Goal: Task Accomplishment & Management: Manage account settings

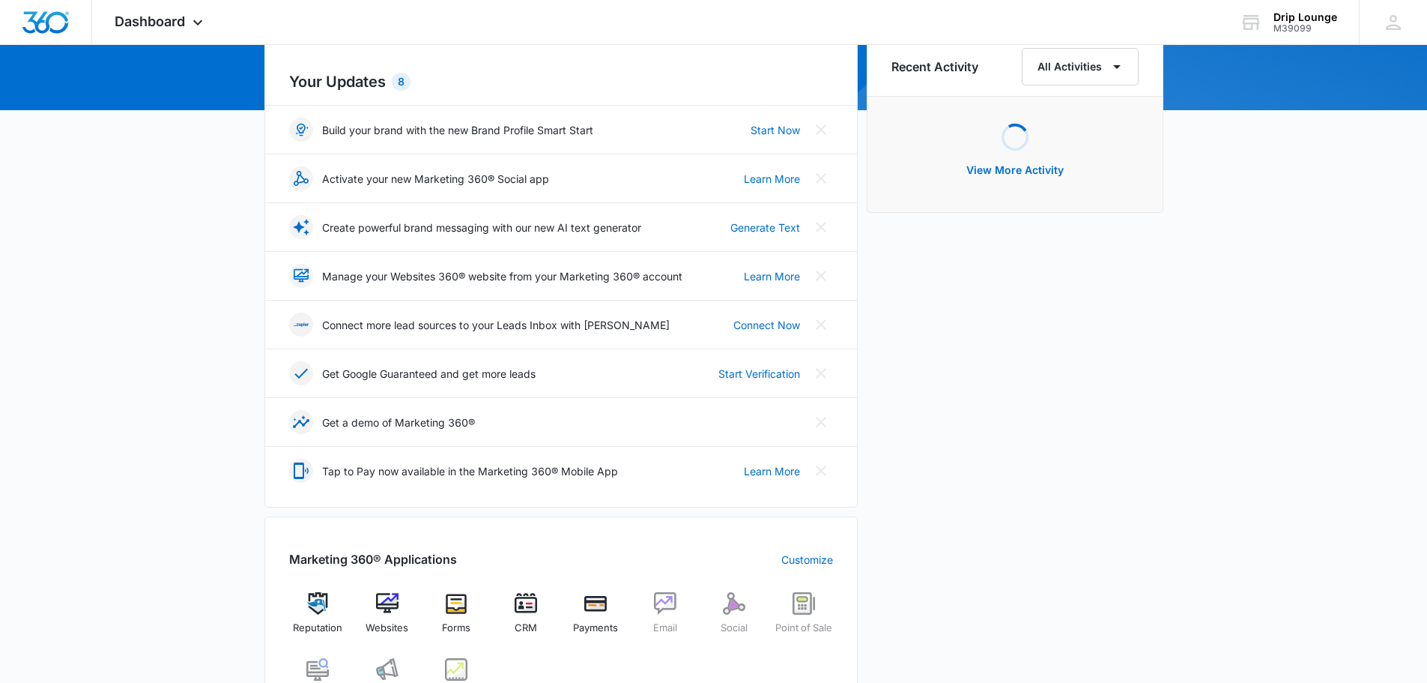
scroll to position [375, 0]
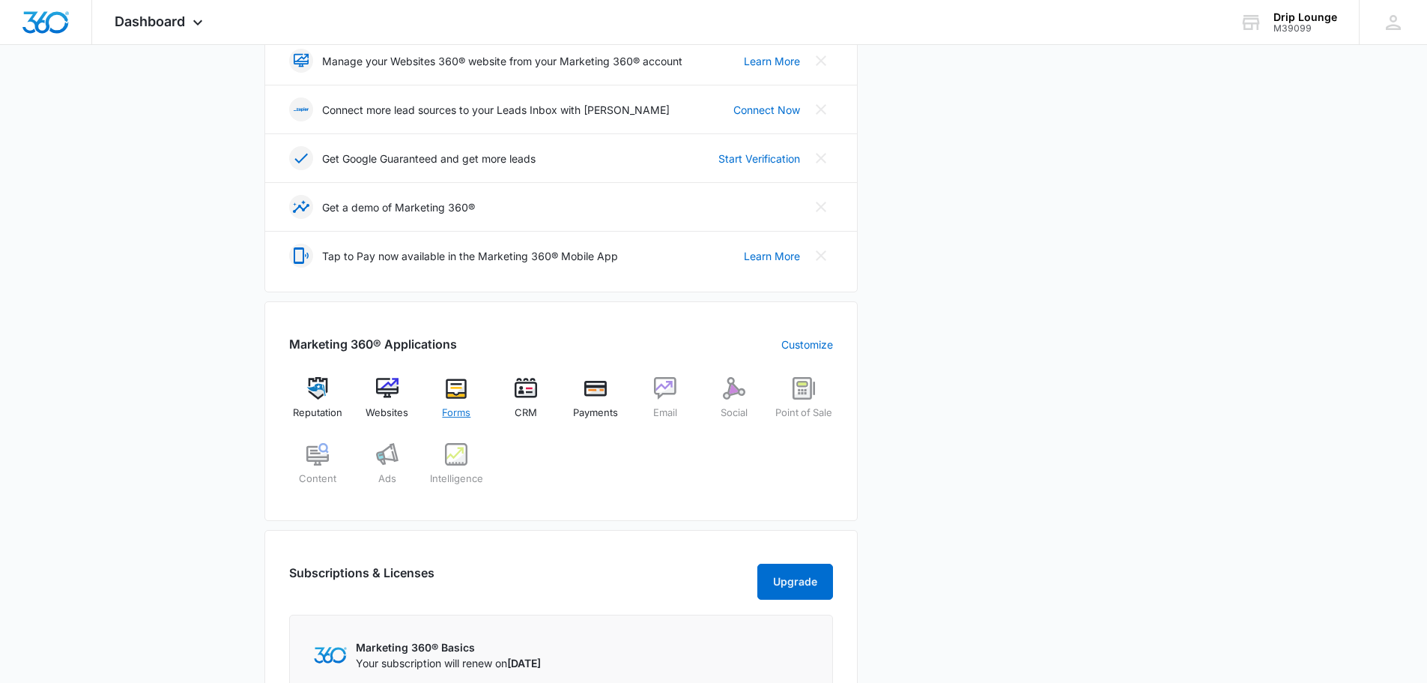
click at [460, 389] on img at bounding box center [456, 388] width 22 height 22
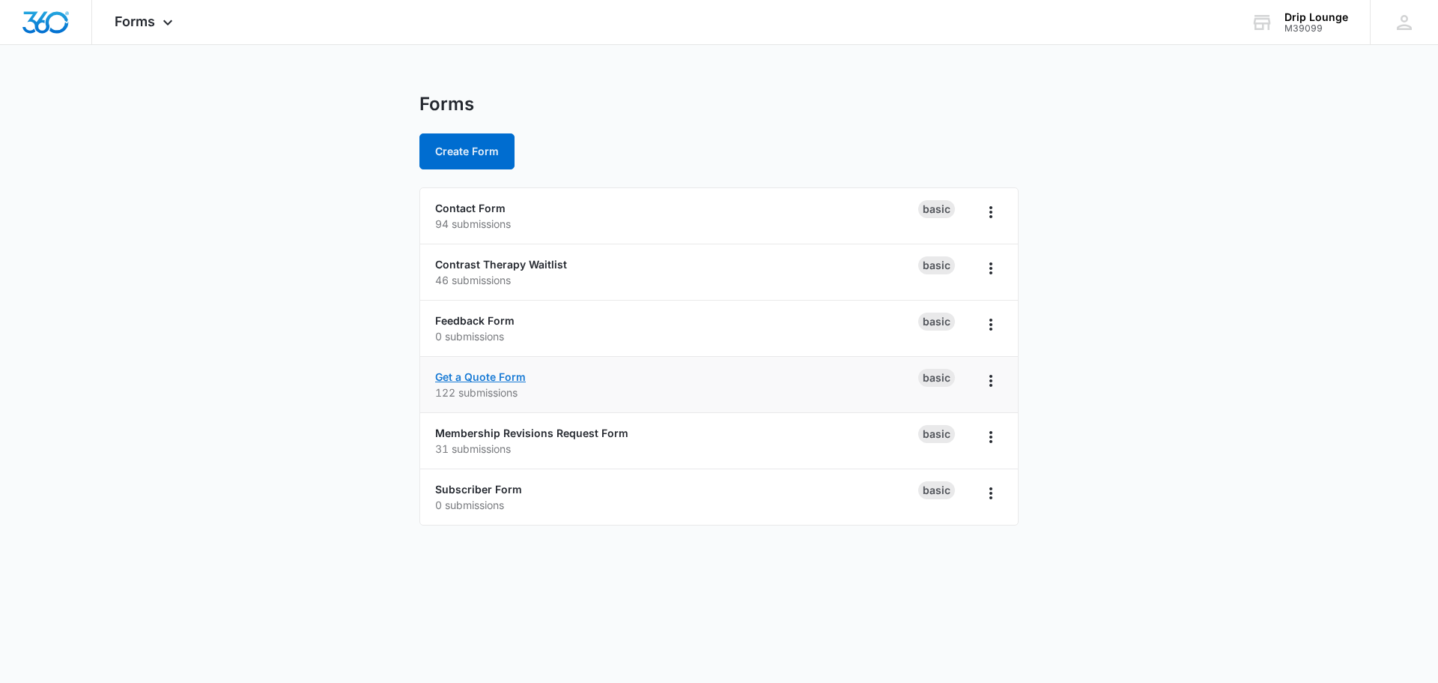
click at [494, 378] on link "Get a Quote Form" at bounding box center [480, 376] width 91 height 13
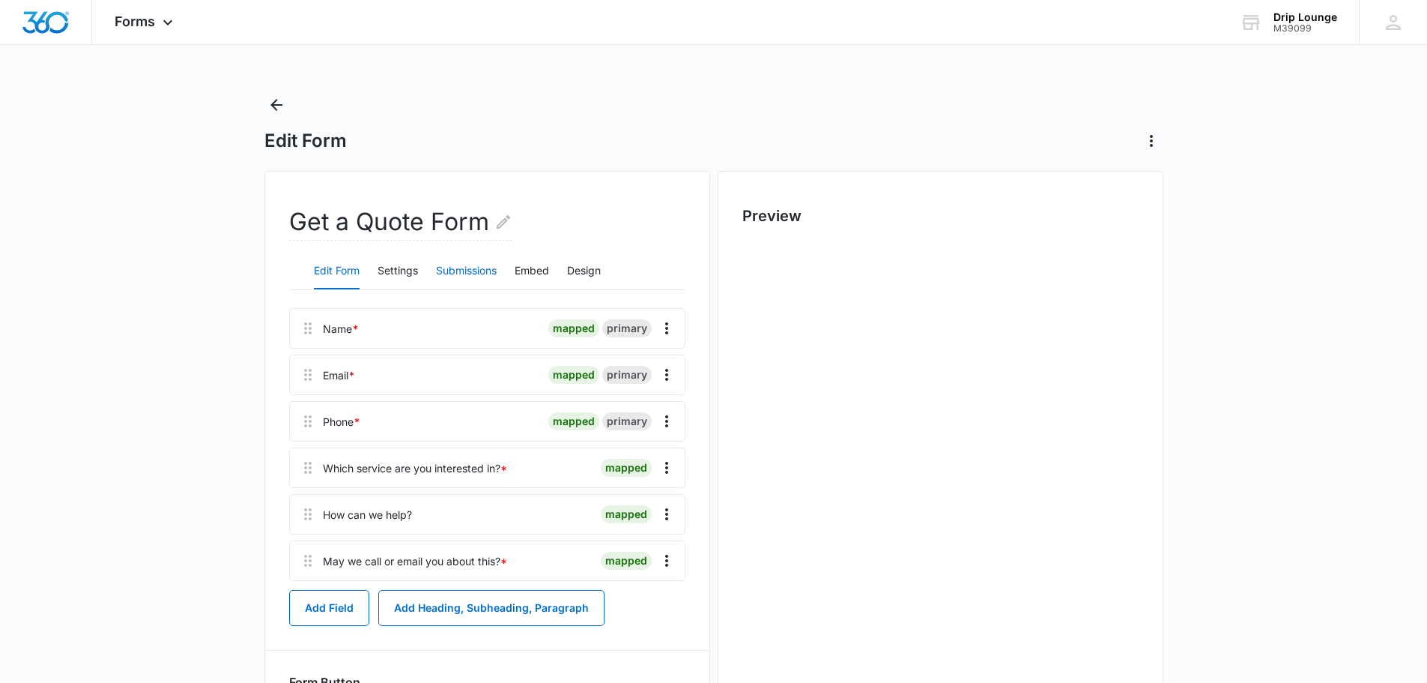
click at [475, 266] on button "Submissions" at bounding box center [466, 271] width 61 height 36
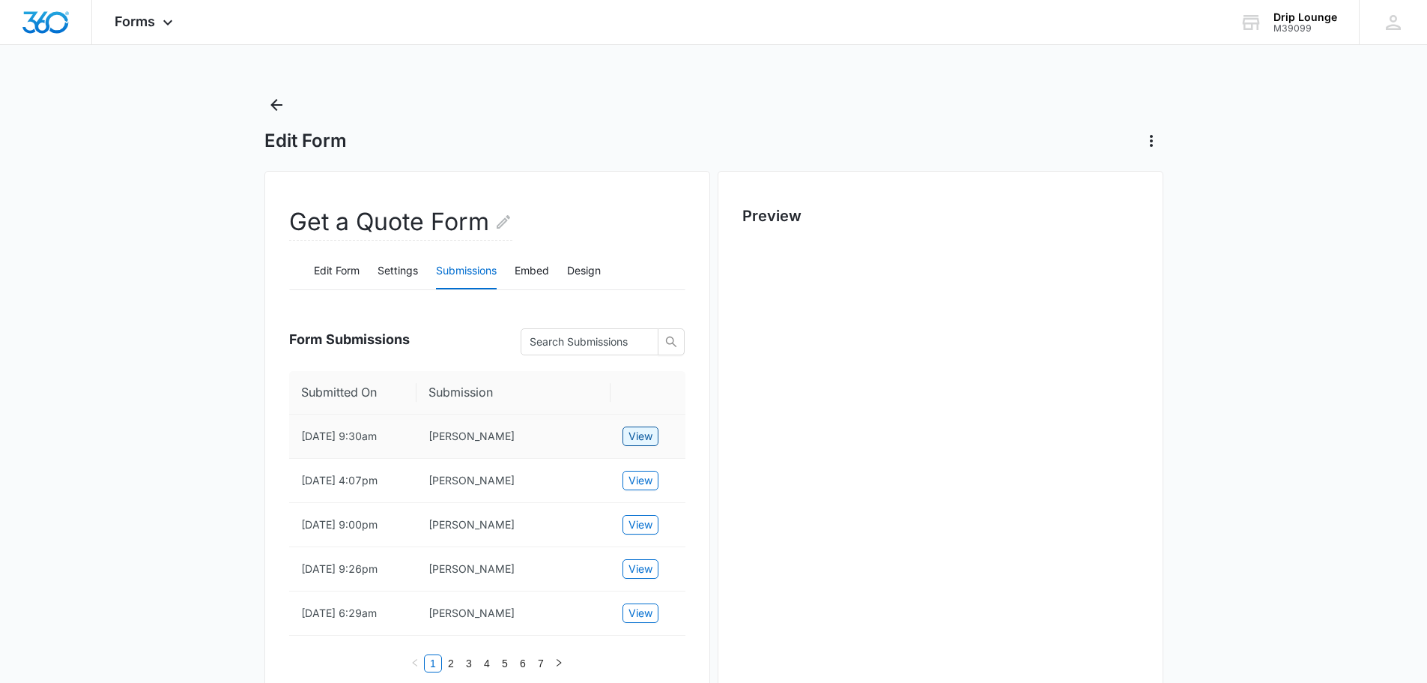
click at [649, 436] on span "View" at bounding box center [641, 436] width 24 height 16
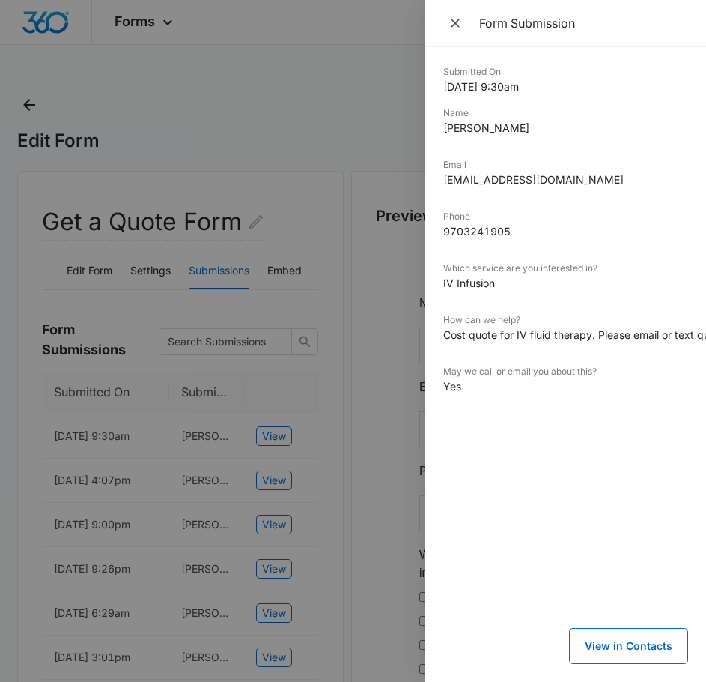
drag, startPoint x: 335, startPoint y: 361, endPoint x: 294, endPoint y: 271, distance: 98.6
click at [335, 357] on div at bounding box center [353, 341] width 706 height 682
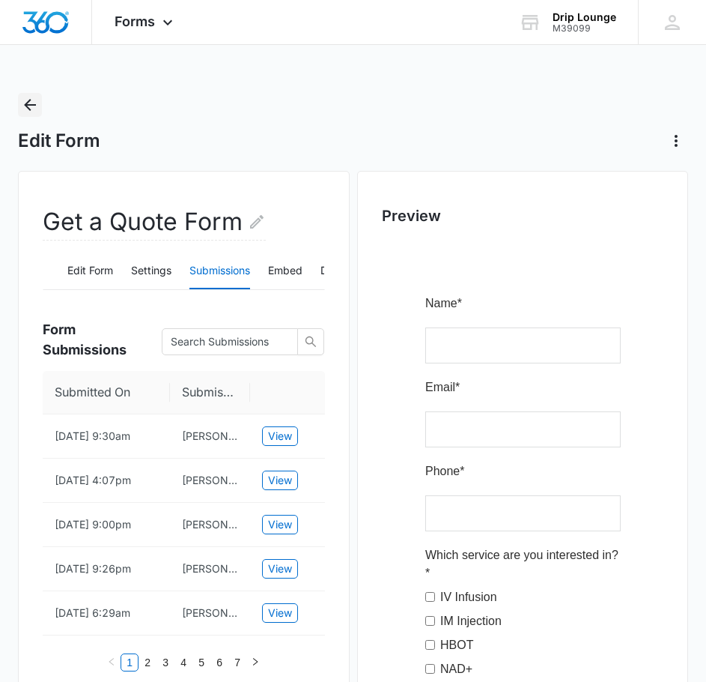
click at [23, 101] on icon "Back" at bounding box center [30, 105] width 18 height 18
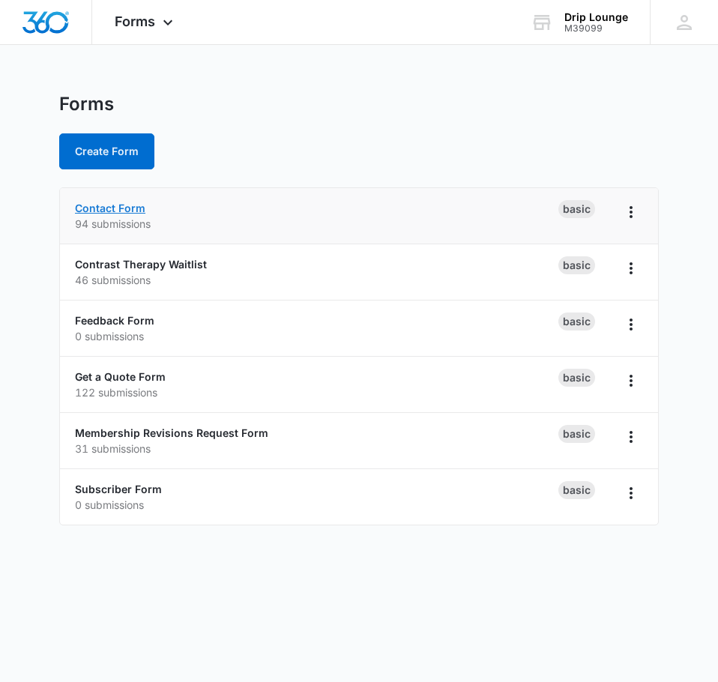
click at [118, 211] on link "Contact Form" at bounding box center [110, 208] width 70 height 13
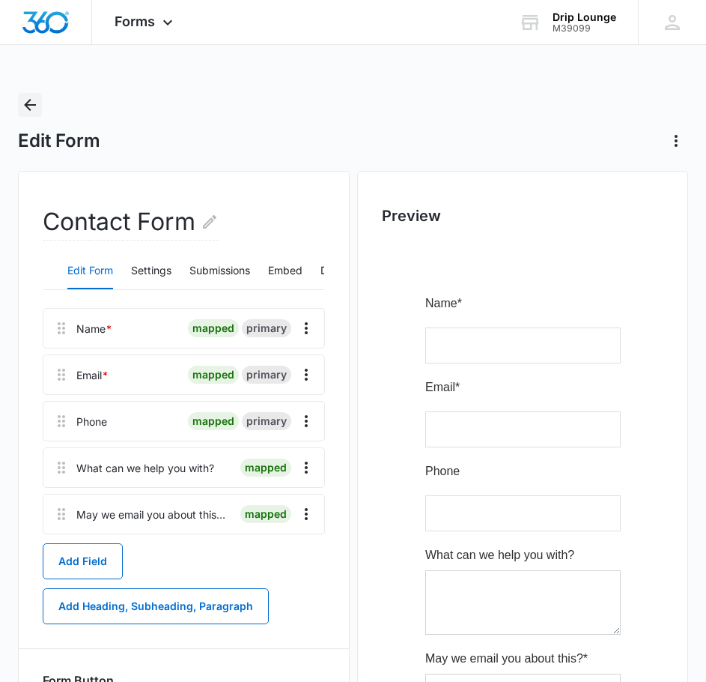
click at [28, 101] on icon "Back" at bounding box center [30, 105] width 12 height 12
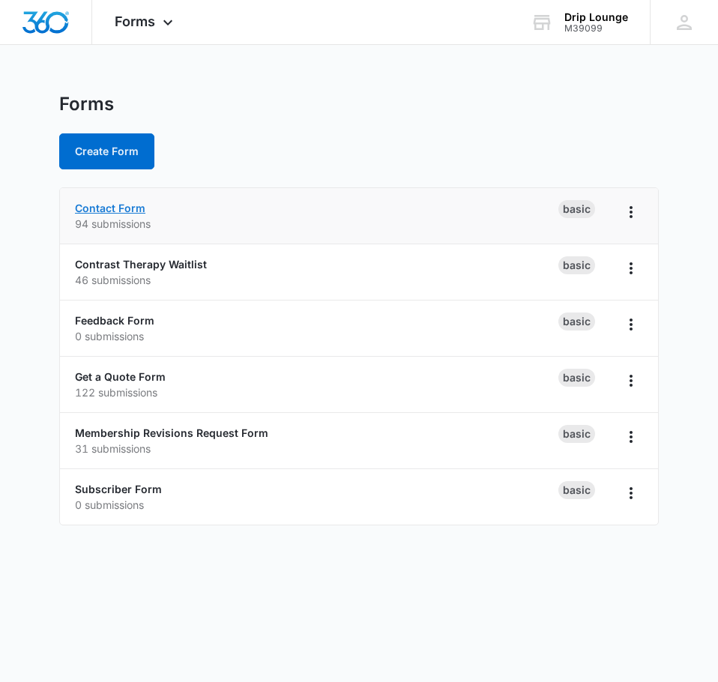
click at [133, 207] on link "Contact Form" at bounding box center [110, 208] width 70 height 13
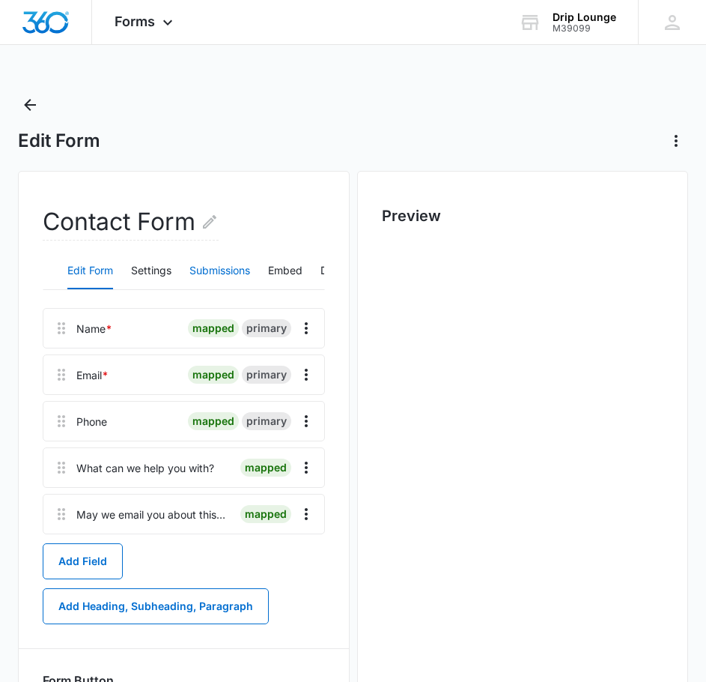
click at [203, 266] on button "Submissions" at bounding box center [220, 271] width 61 height 36
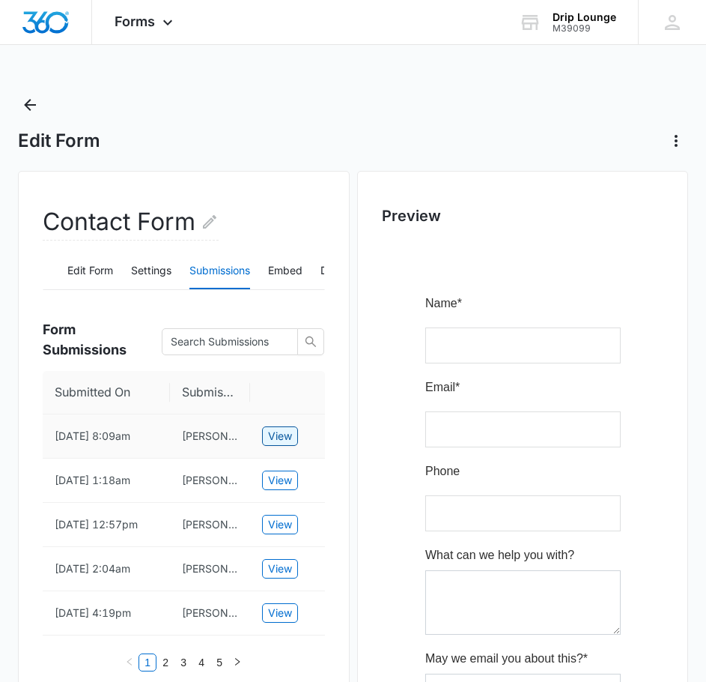
click at [280, 439] on span "View" at bounding box center [280, 436] width 24 height 16
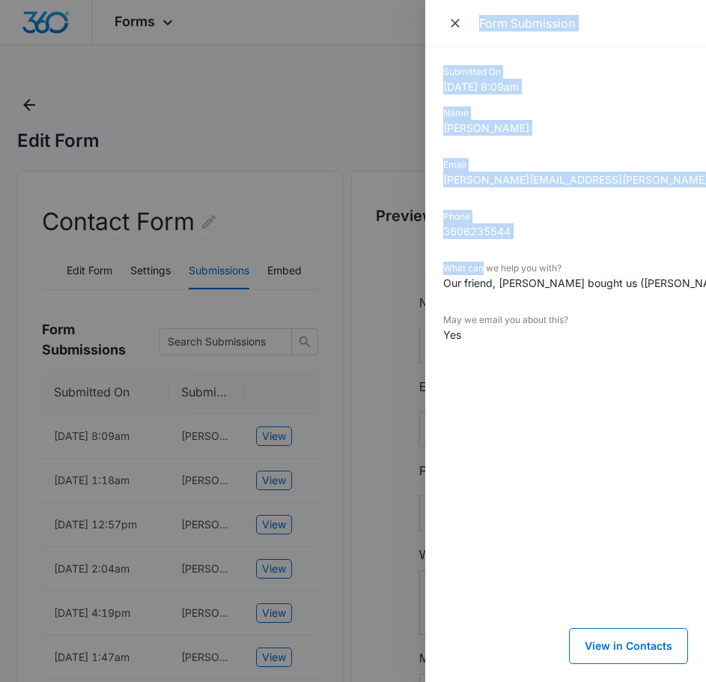
drag, startPoint x: 485, startPoint y: 273, endPoint x: 414, endPoint y: 297, distance: 75.1
click at [414, 297] on div "Form Submission Submitted On 10/12/2025 8:09am Name Morgan Ashmore Email morgan…" at bounding box center [353, 341] width 706 height 682
click at [561, 248] on div "Phone 3606235544" at bounding box center [566, 230] width 245 height 40
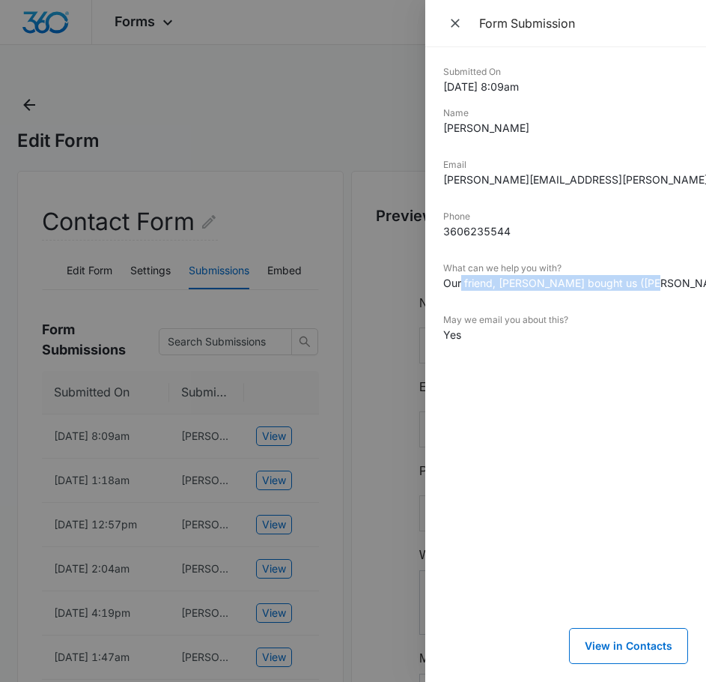
drag, startPoint x: 461, startPoint y: 281, endPoint x: 653, endPoint y: 291, distance: 191.3
click at [653, 291] on div "What can we help you with? Our friend, Donovan Martinez bought us (Morgan Ashmo…" at bounding box center [566, 281] width 245 height 40
click at [607, 279] on dd "Our friend, Donovan Martinez bought us (Morgan Ashmore and Jon Holden) a certif…" at bounding box center [566, 283] width 245 height 16
drag, startPoint x: 464, startPoint y: 233, endPoint x: 485, endPoint y: 231, distance: 20.4
click at [485, 231] on dd "3606235544" at bounding box center [566, 231] width 245 height 16
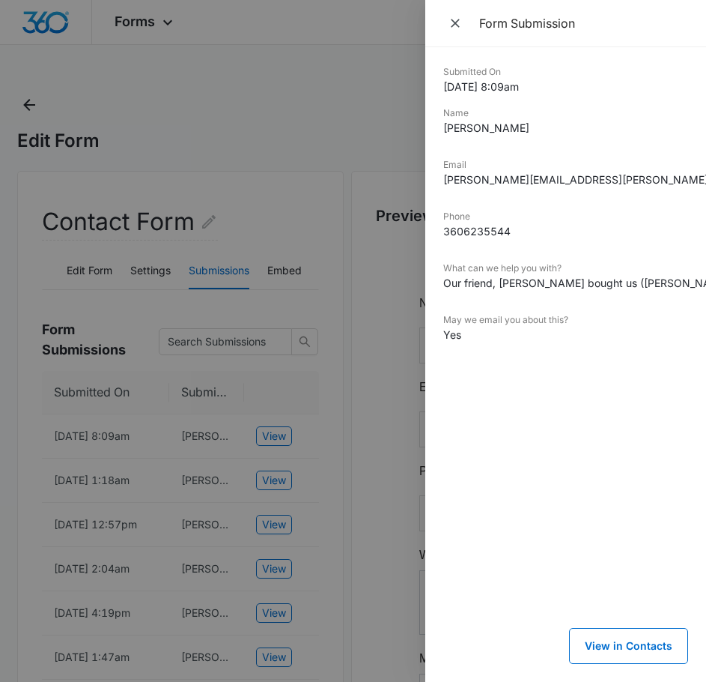
click at [578, 282] on dd "Our friend, Donovan Martinez bought us (Morgan Ashmore and Jon Holden) a certif…" at bounding box center [566, 283] width 245 height 16
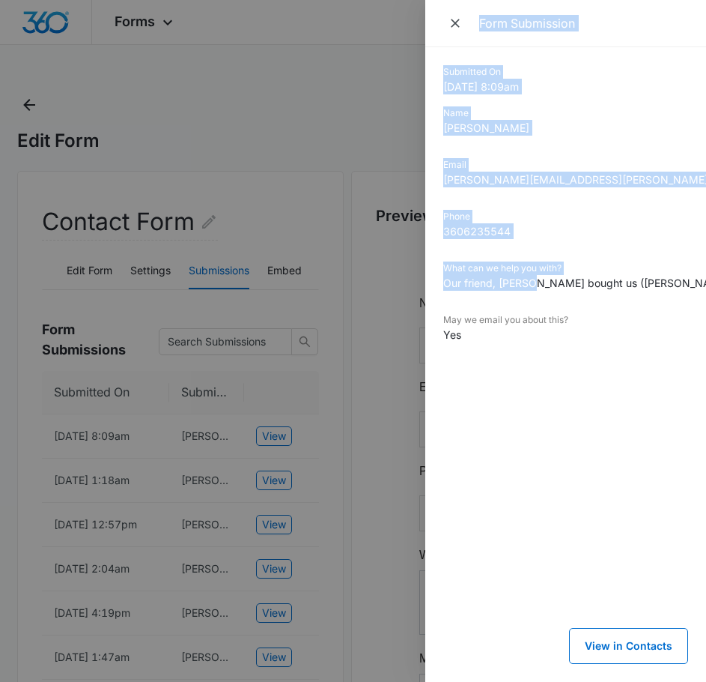
drag, startPoint x: 611, startPoint y: 283, endPoint x: 366, endPoint y: 315, distance: 246.3
click at [366, 315] on div "Form Submission Submitted On 10/12/2025 8:09am Name Morgan Ashmore Email morgan…" at bounding box center [353, 341] width 706 height 682
click at [566, 225] on dd "3606235544" at bounding box center [566, 231] width 245 height 16
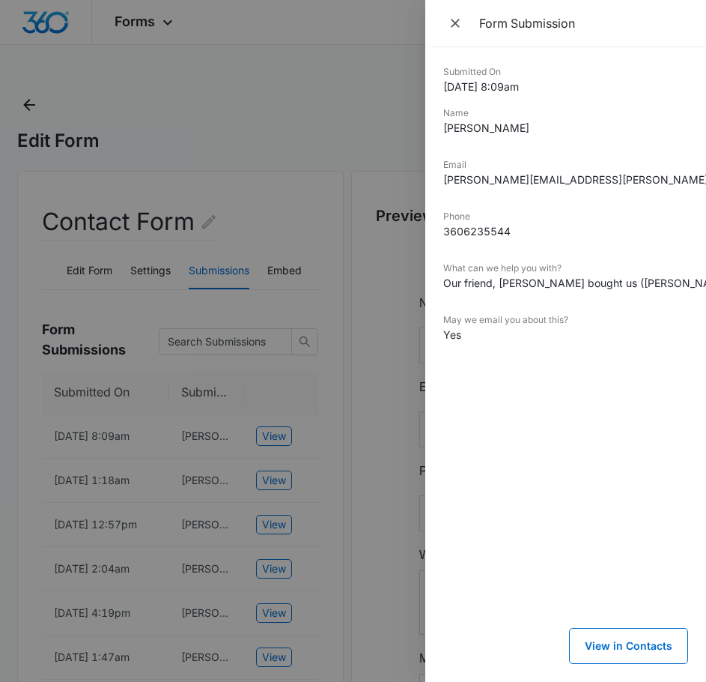
click at [159, 478] on div at bounding box center [353, 341] width 706 height 682
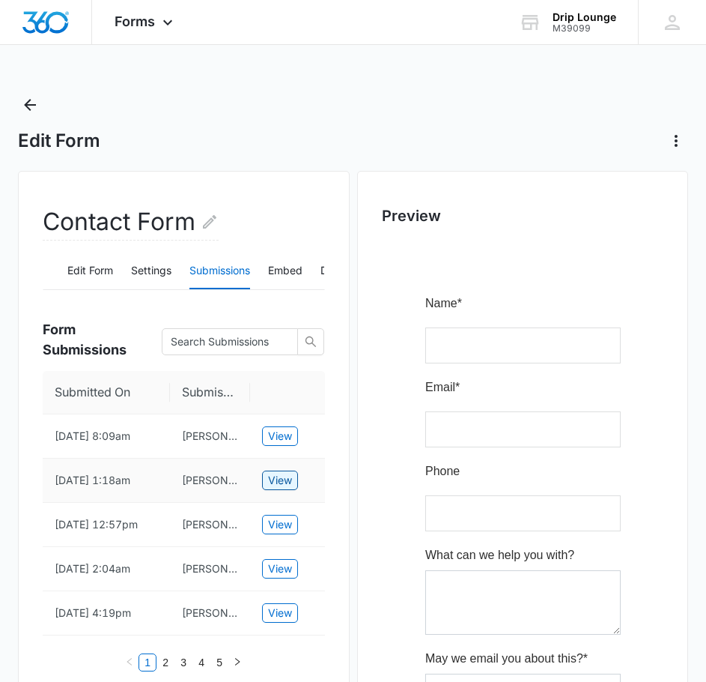
click at [272, 476] on span "View" at bounding box center [280, 480] width 24 height 16
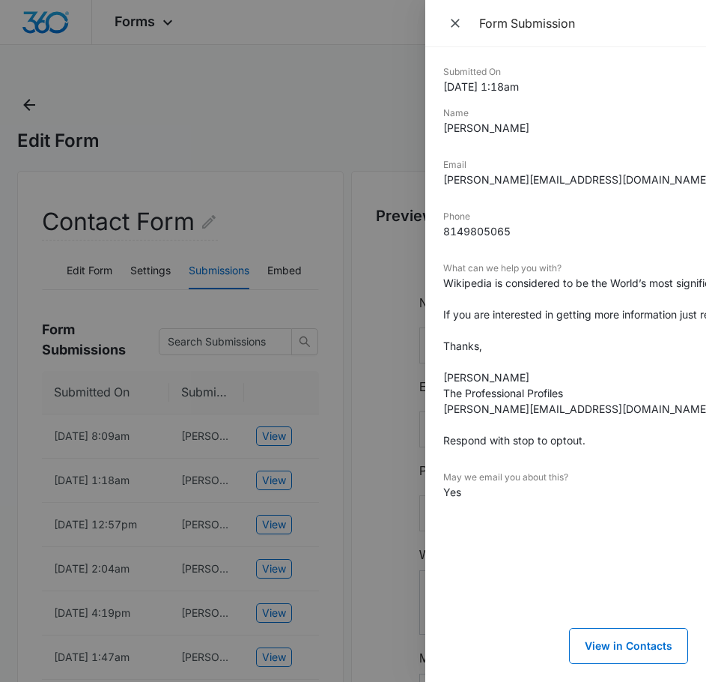
click at [577, 332] on dd "Wikipedia is considered to be the World’s most significant tool for reference m…" at bounding box center [566, 361] width 245 height 173
click at [205, 212] on div at bounding box center [353, 341] width 706 height 682
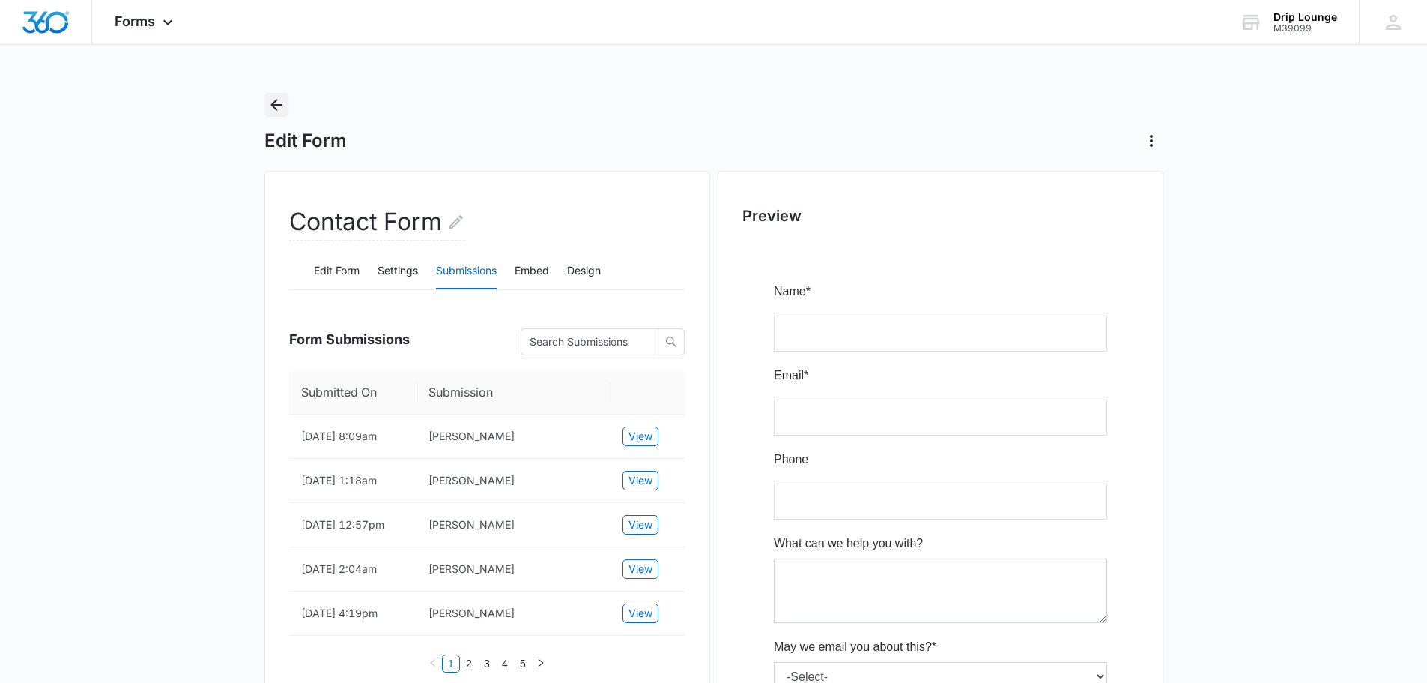
click at [276, 103] on icon "Back" at bounding box center [276, 105] width 18 height 18
